Goal: Task Accomplishment & Management: Manage account settings

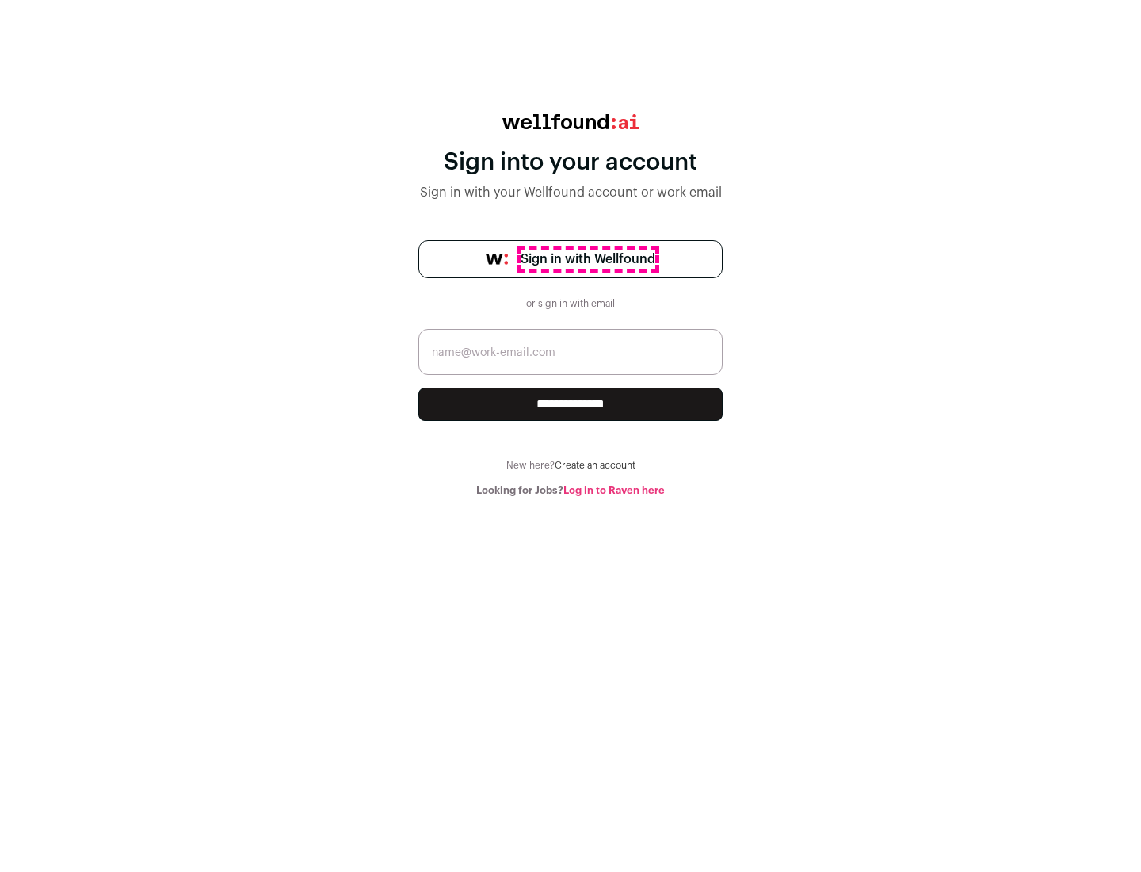
click at [587, 259] on span "Sign in with Wellfound" at bounding box center [588, 259] width 135 height 19
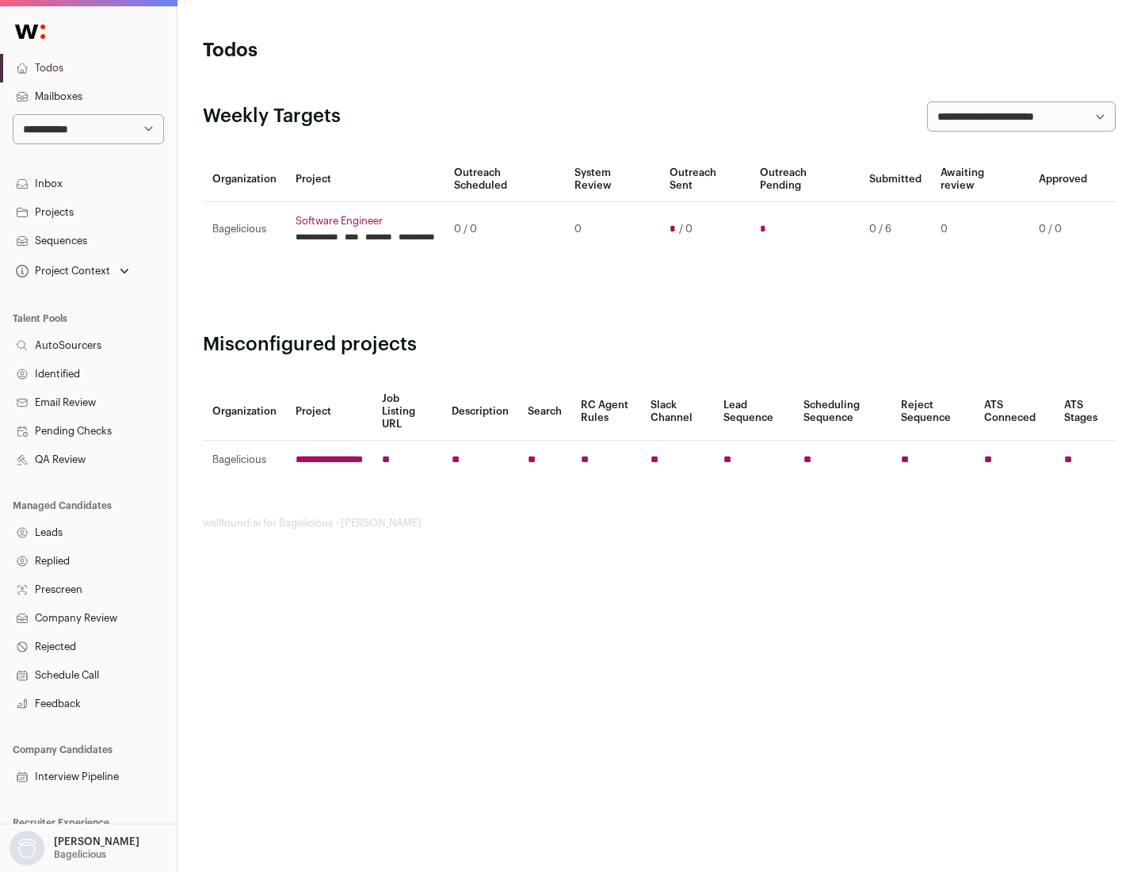
click at [88, 212] on link "Projects" at bounding box center [88, 212] width 177 height 29
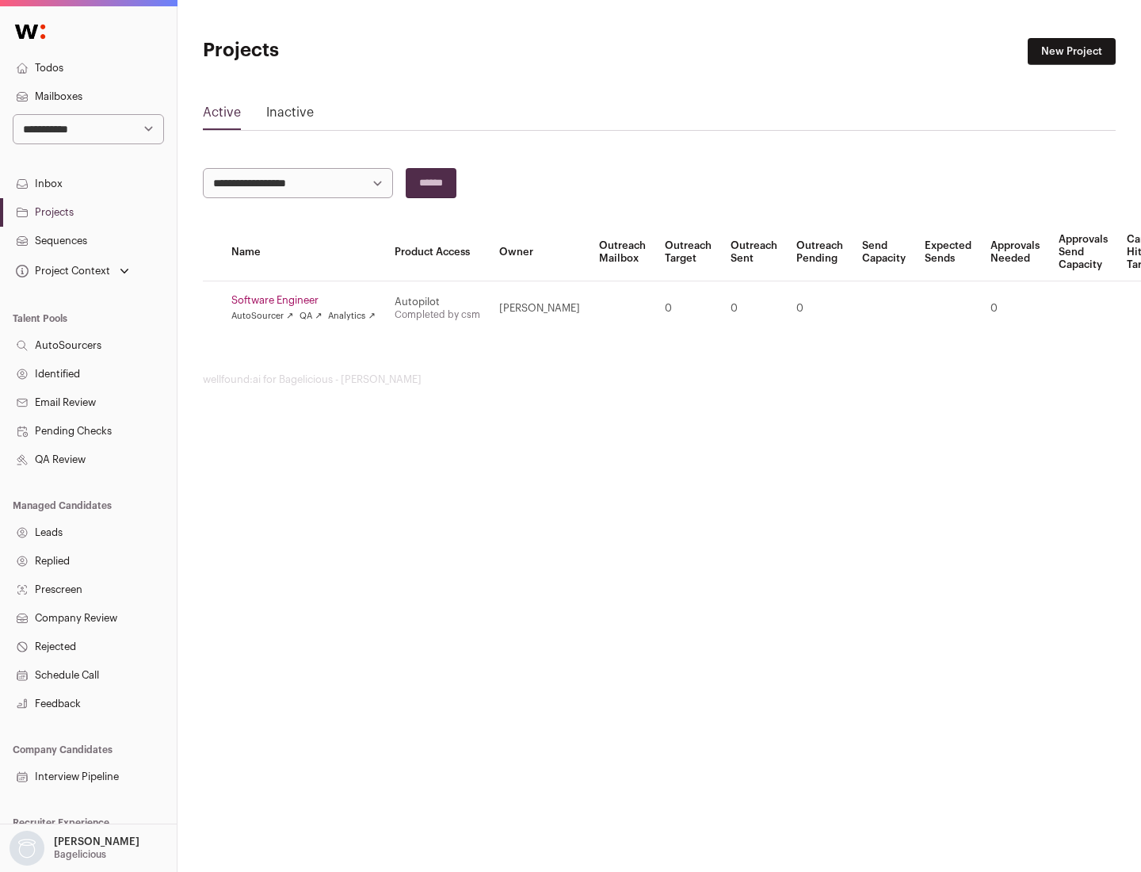
click at [308, 300] on link "Software Engineer" at bounding box center [303, 300] width 144 height 13
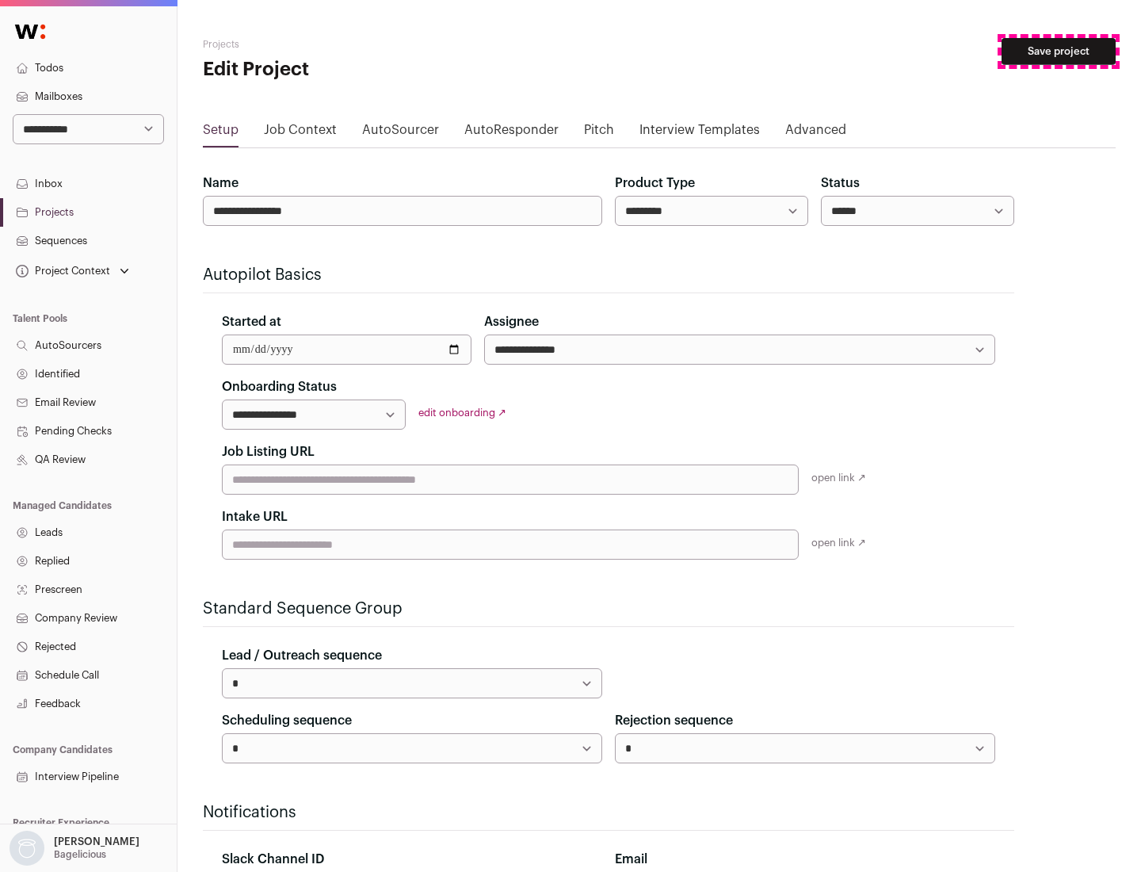
click at [1058, 51] on button "Save project" at bounding box center [1058, 51] width 114 height 27
